Goal: Information Seeking & Learning: Learn about a topic

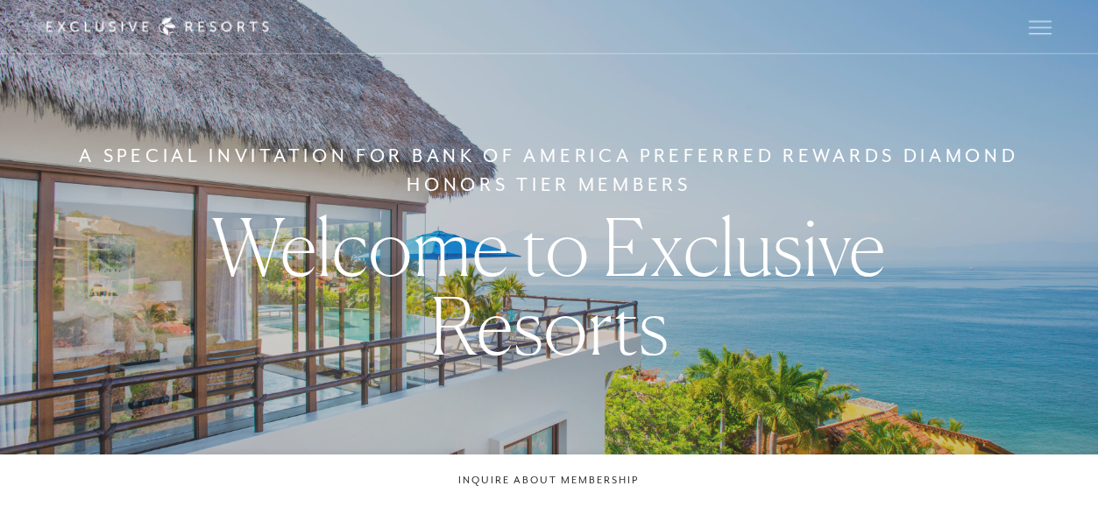
checkbox input "false"
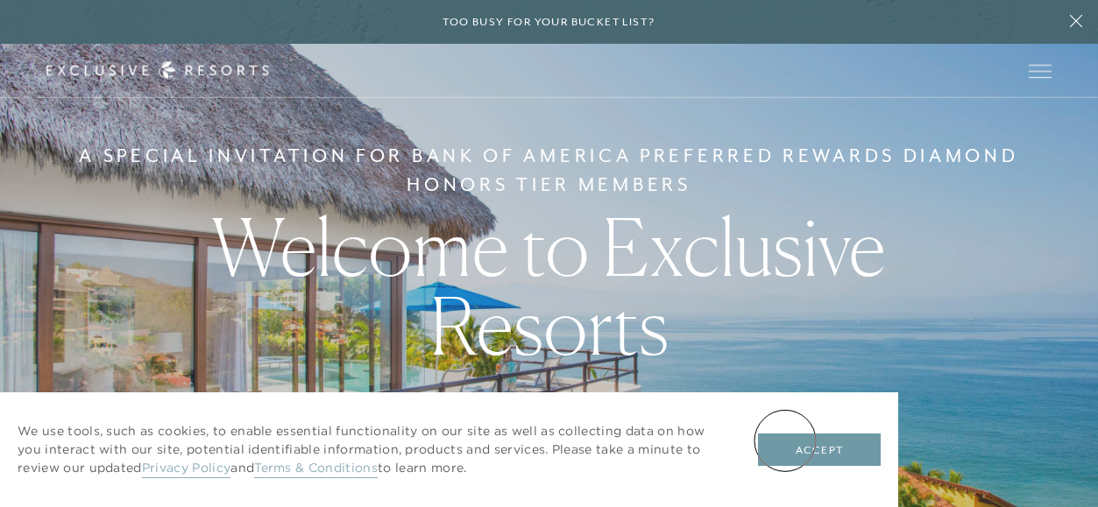
click at [785, 441] on button "Accept" at bounding box center [819, 450] width 123 height 33
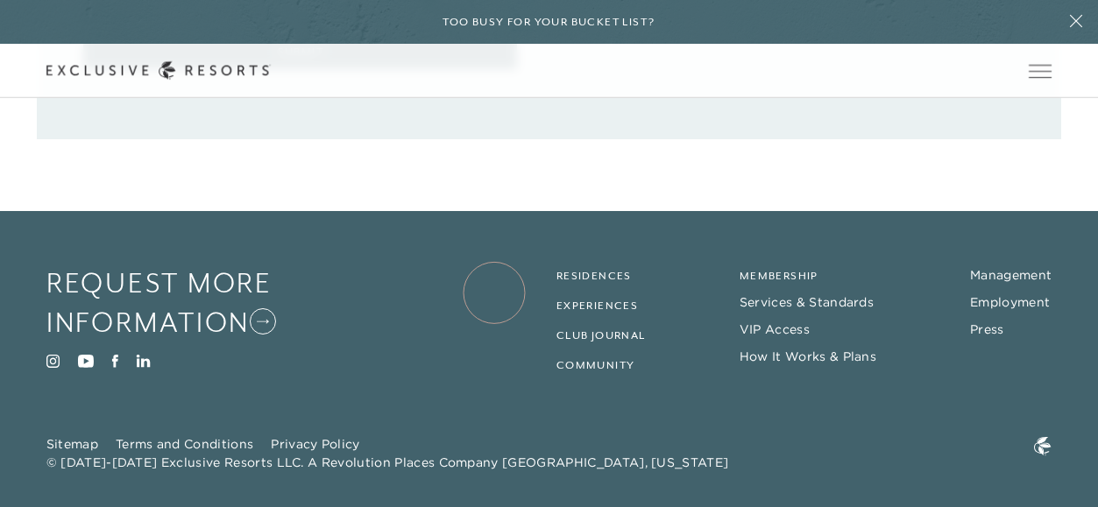
scroll to position [2836, 0]
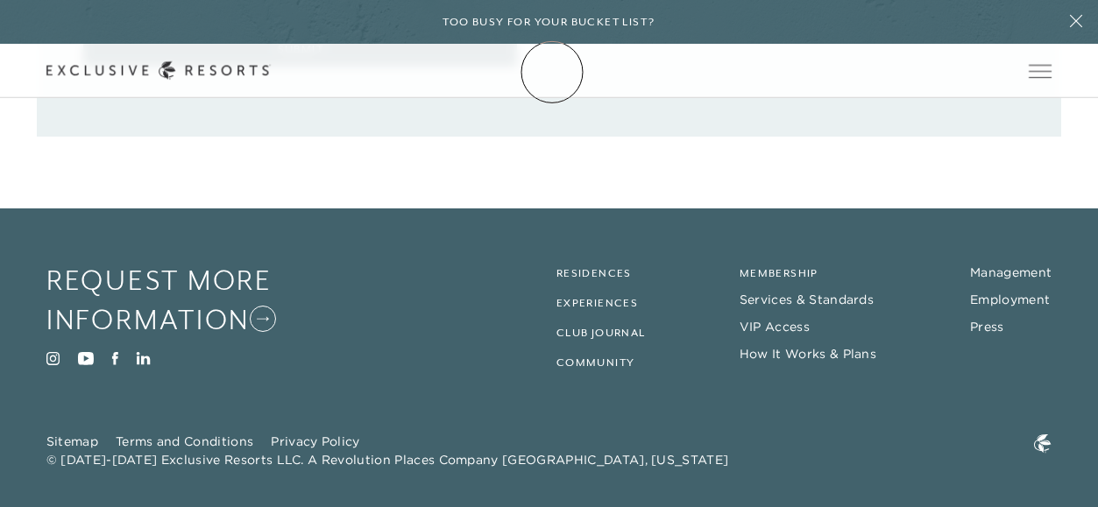
click at [0, 0] on link "Membership" at bounding box center [0, 0] width 0 height 0
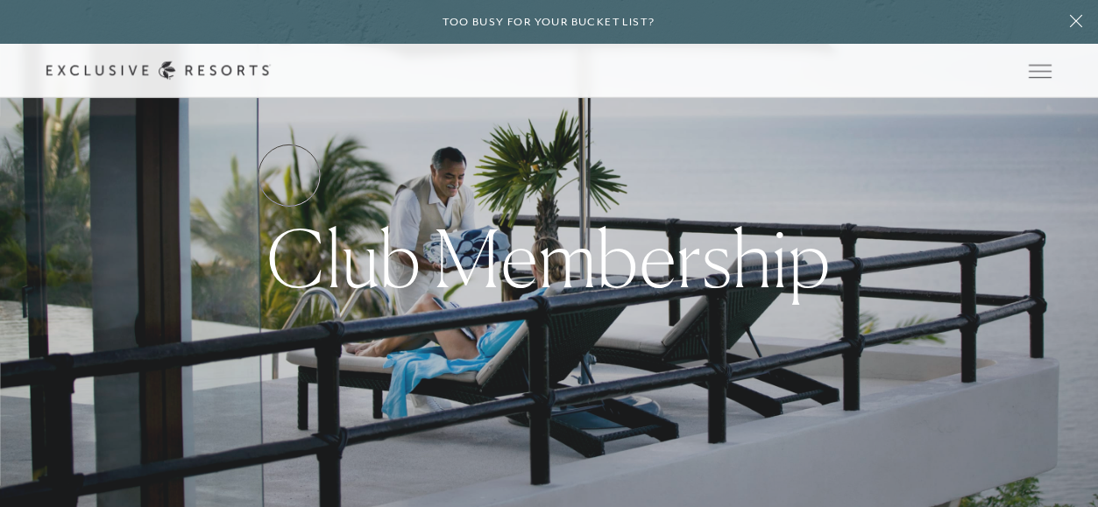
click at [0, 0] on link "Services & Standards" at bounding box center [0, 0] width 0 height 0
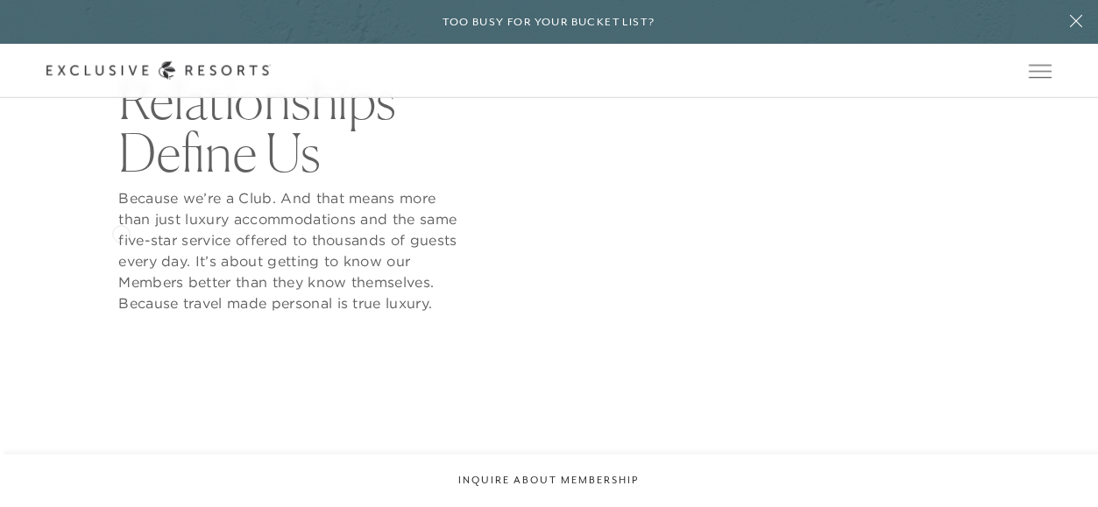
scroll to position [627, 0]
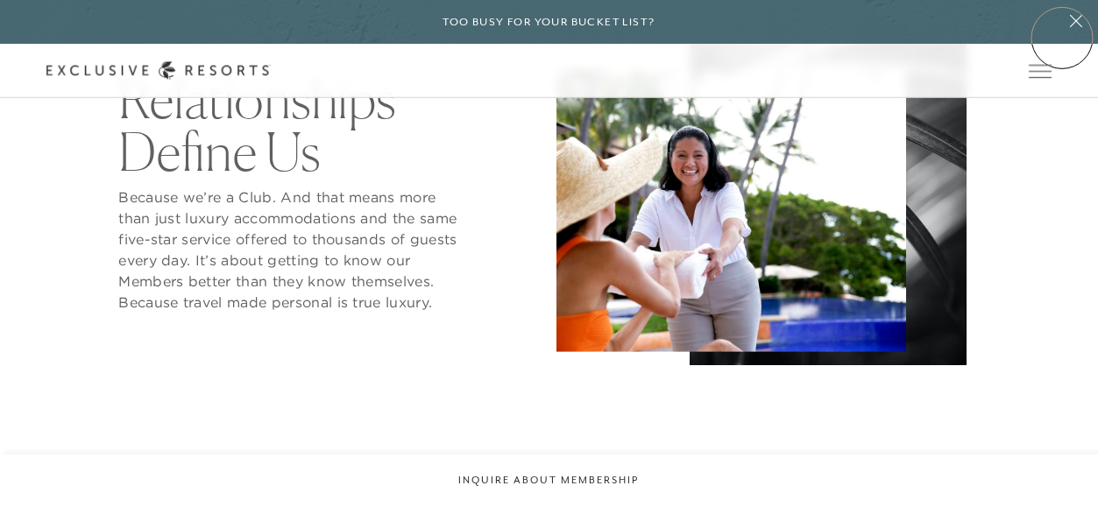
click at [1062, 38] on button at bounding box center [1076, 22] width 44 height 44
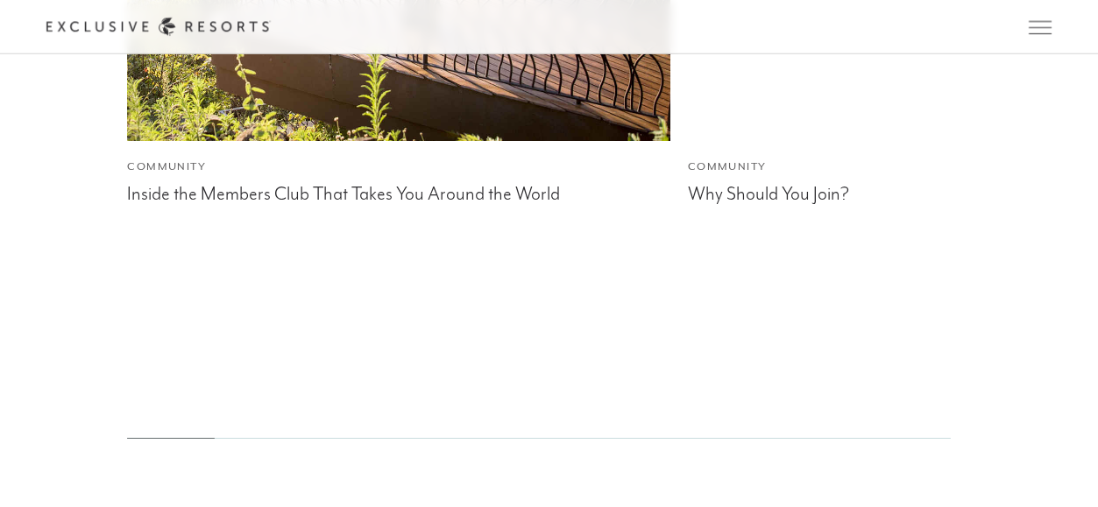
scroll to position [4189, 0]
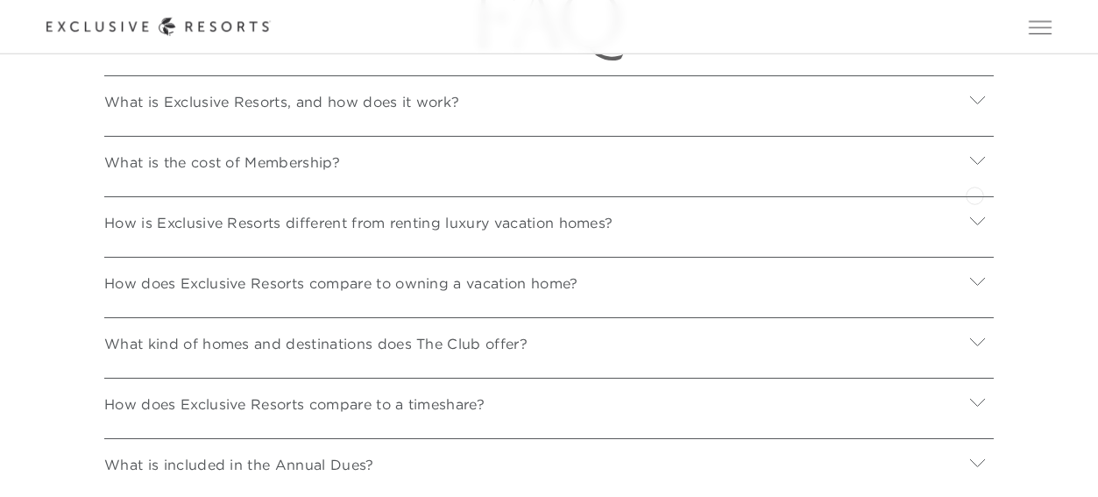
scroll to position [5658, 0]
click at [971, 163] on icon at bounding box center [977, 159] width 15 height 8
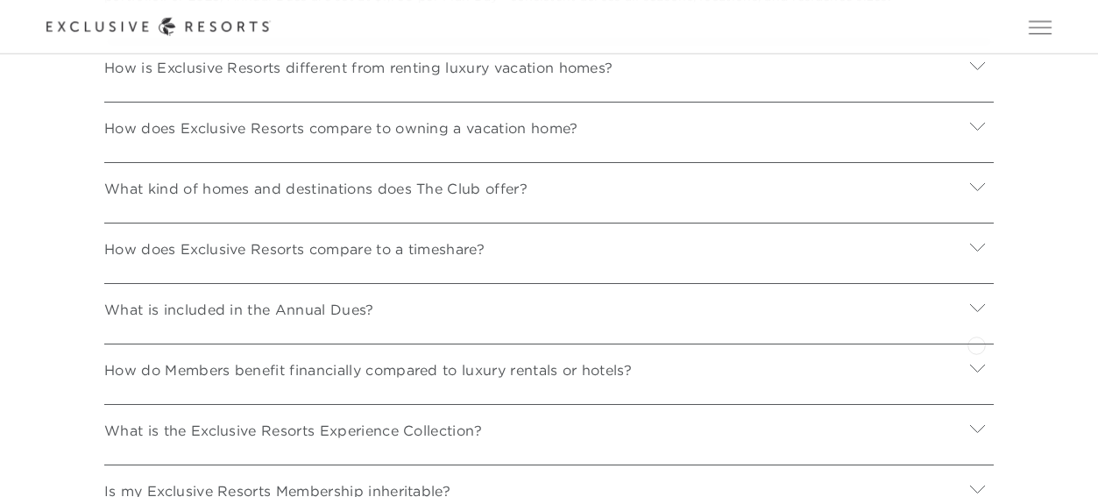
scroll to position [6018, 0]
click at [979, 310] on icon at bounding box center [977, 306] width 15 height 8
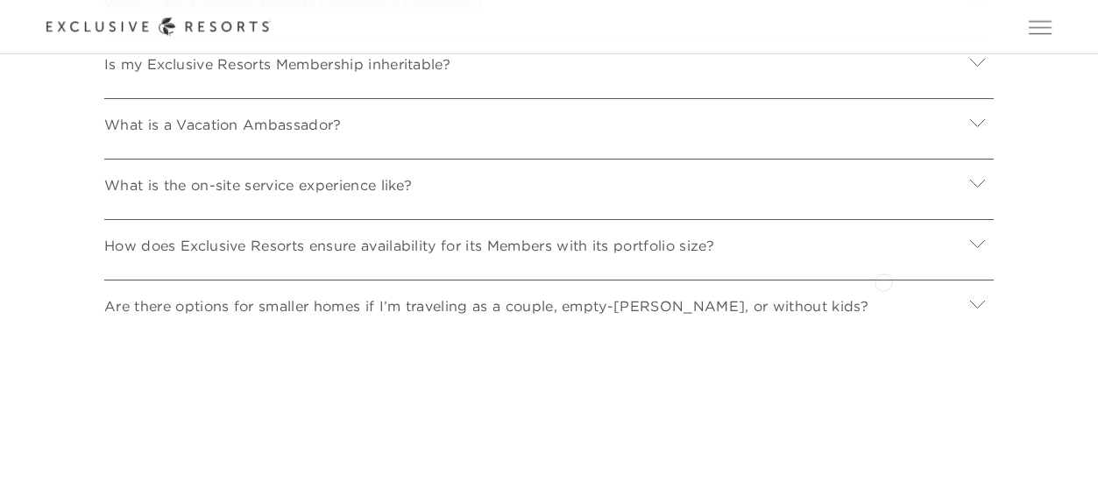
scroll to position [6774, 0]
click at [975, 246] on icon at bounding box center [977, 242] width 15 height 8
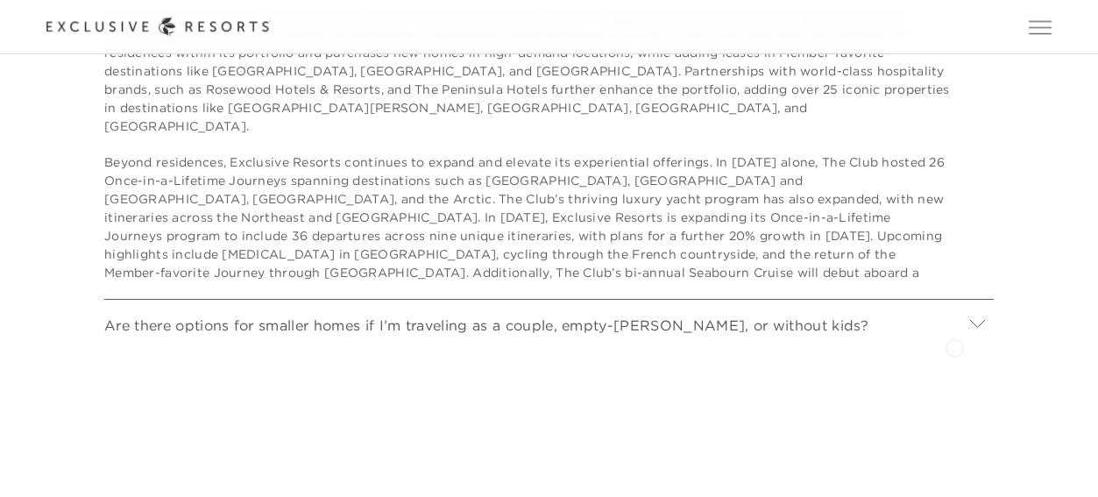
scroll to position [7064, 0]
click at [978, 326] on icon at bounding box center [977, 322] width 15 height 8
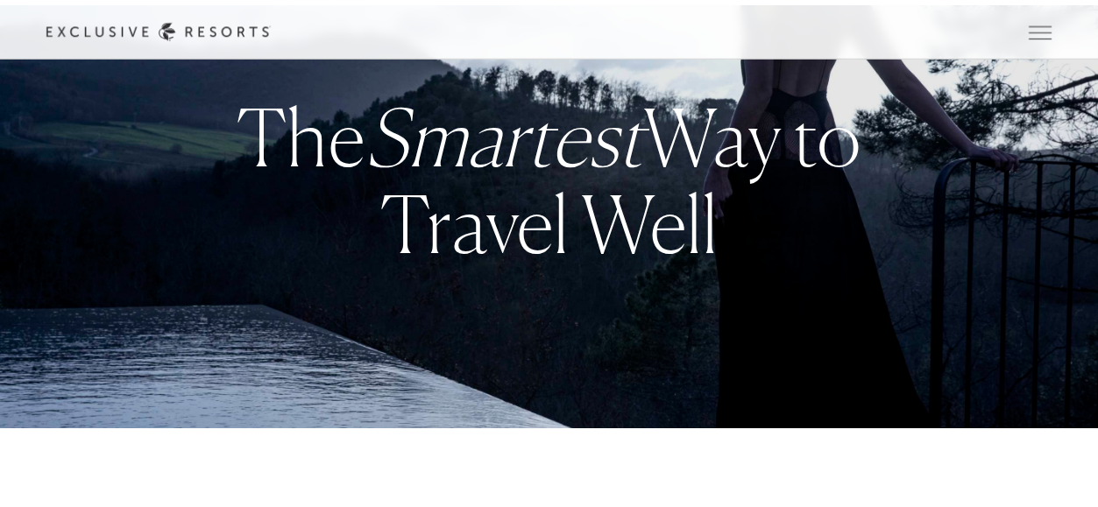
scroll to position [0, 0]
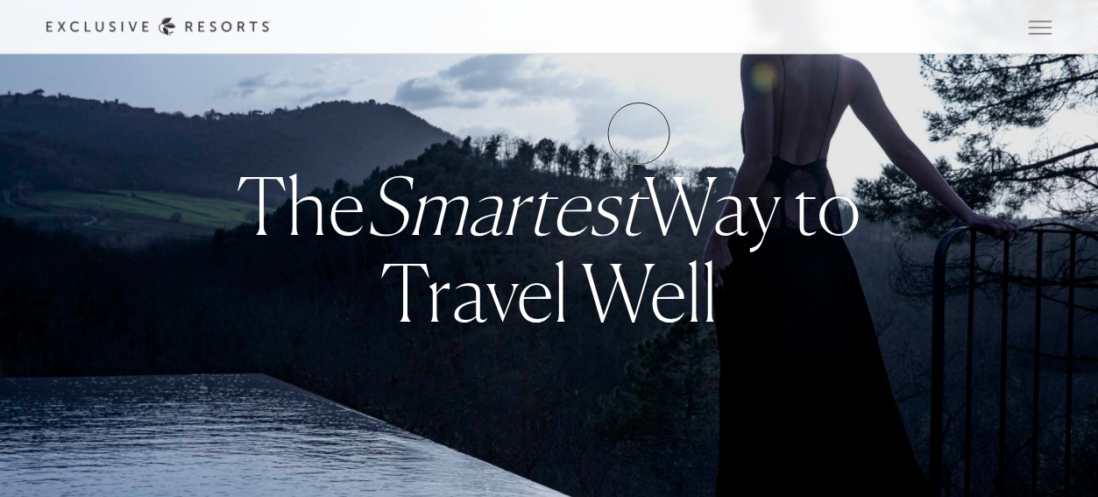
click at [0, 0] on link "Experience Collection" at bounding box center [0, 0] width 0 height 0
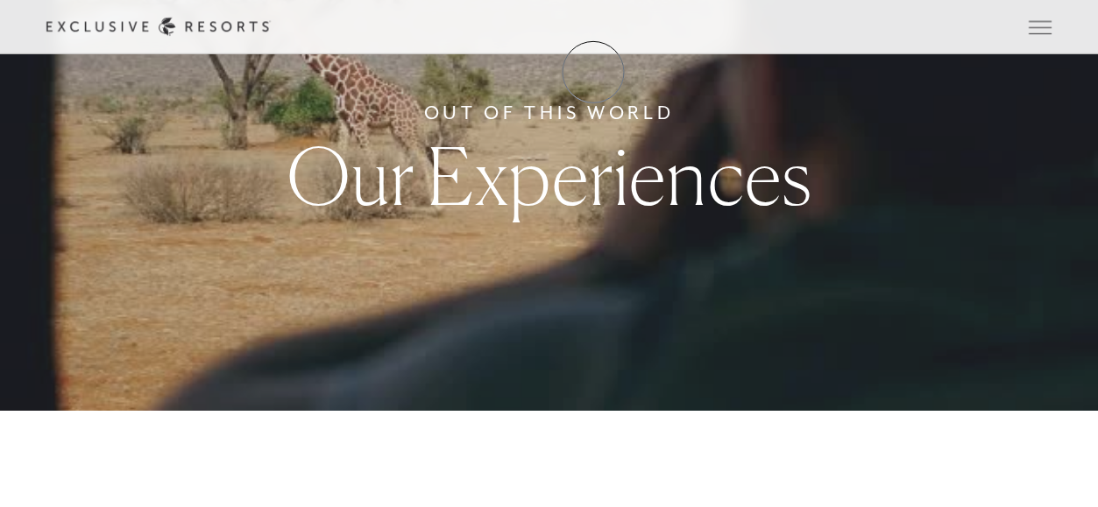
scroll to position [95, 0]
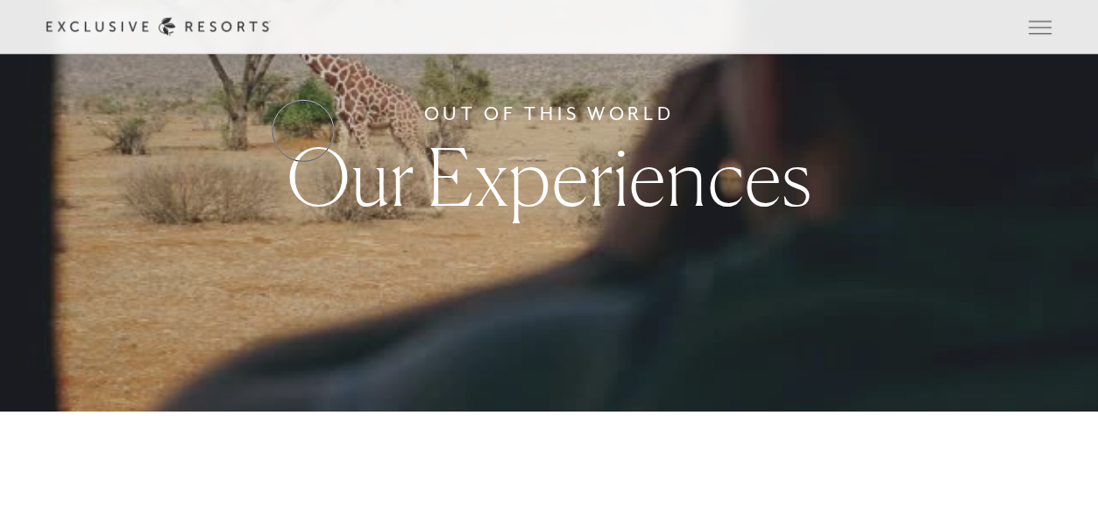
click at [0, 0] on link "Services & Standards" at bounding box center [0, 0] width 0 height 0
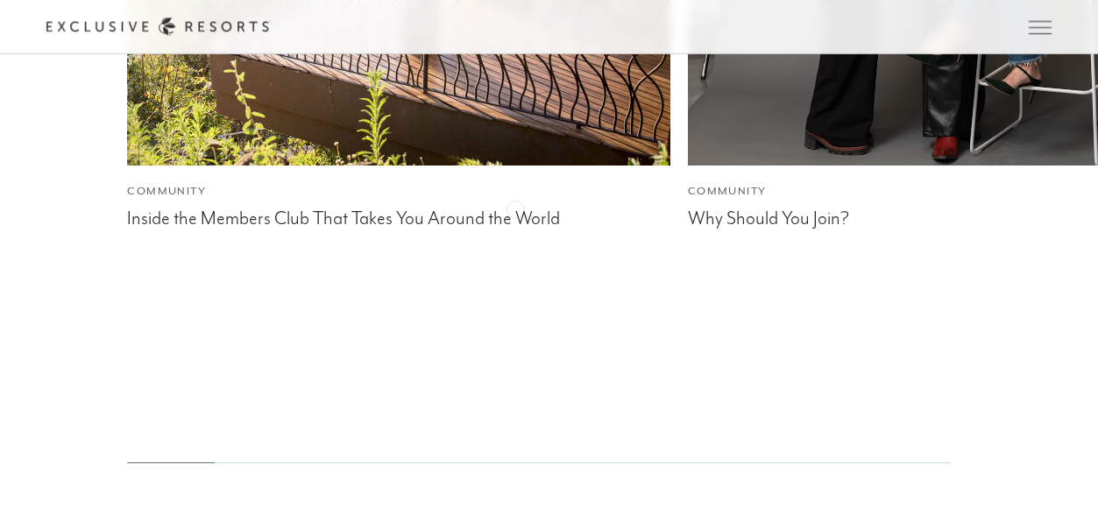
scroll to position [4189, 0]
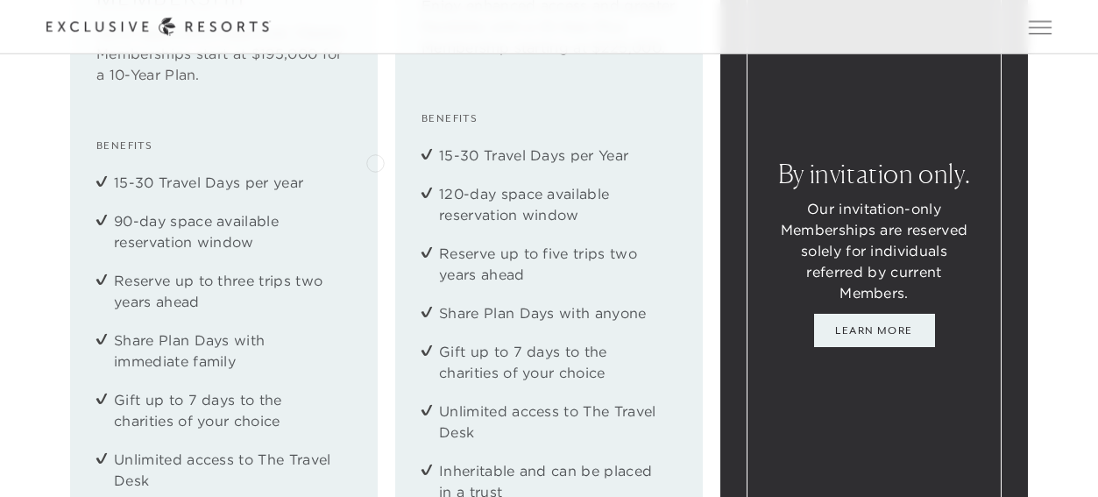
scroll to position [1952, 0]
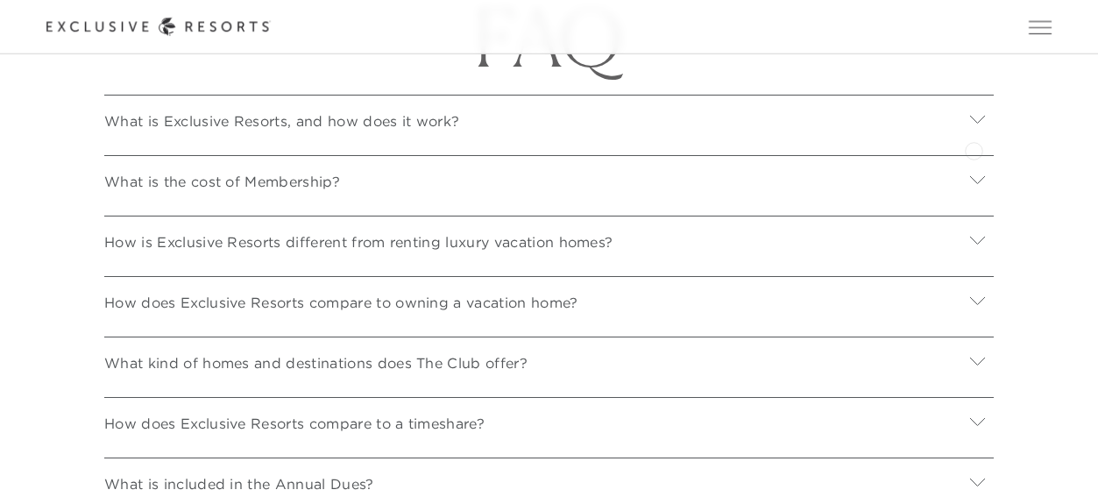
click at [973, 123] on icon at bounding box center [977, 119] width 15 height 8
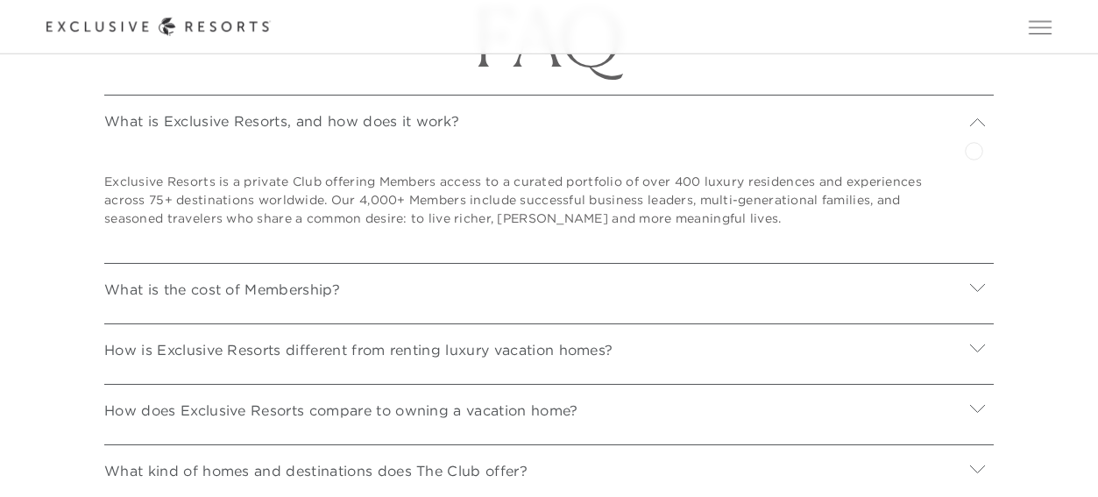
scroll to position [5637, 0]
click at [974, 128] on icon at bounding box center [977, 124] width 15 height 8
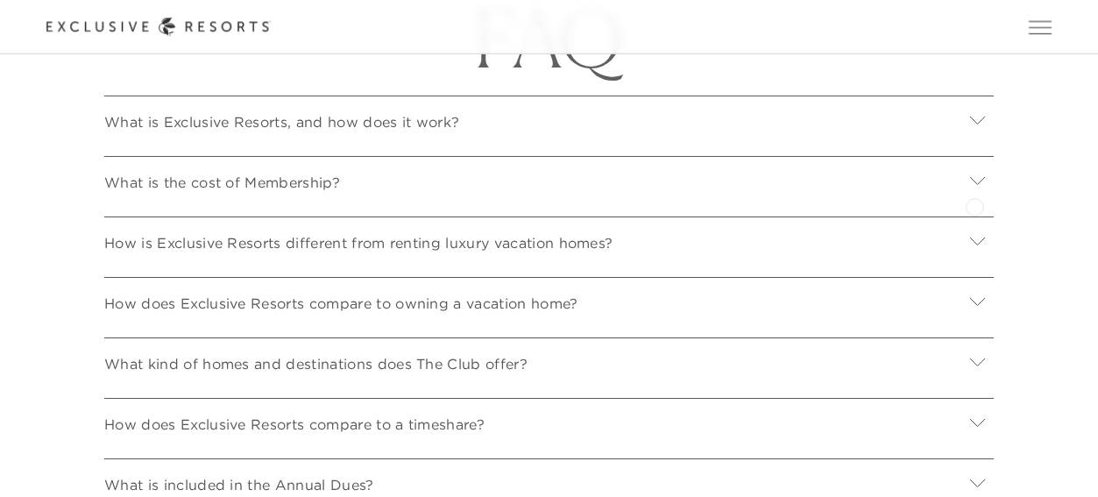
click at [974, 188] on icon at bounding box center [977, 180] width 17 height 17
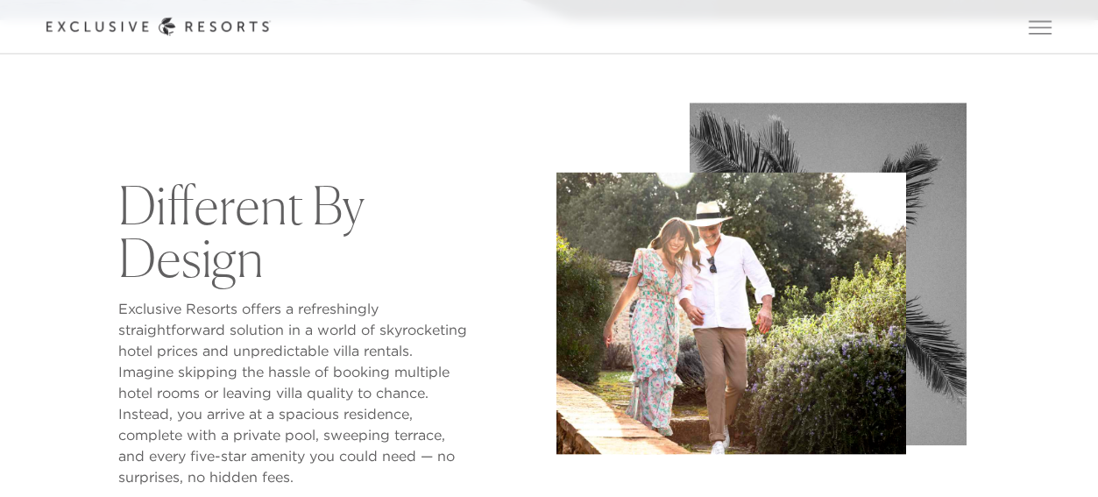
scroll to position [298, 0]
